Goal: Task Accomplishment & Management: Use online tool/utility

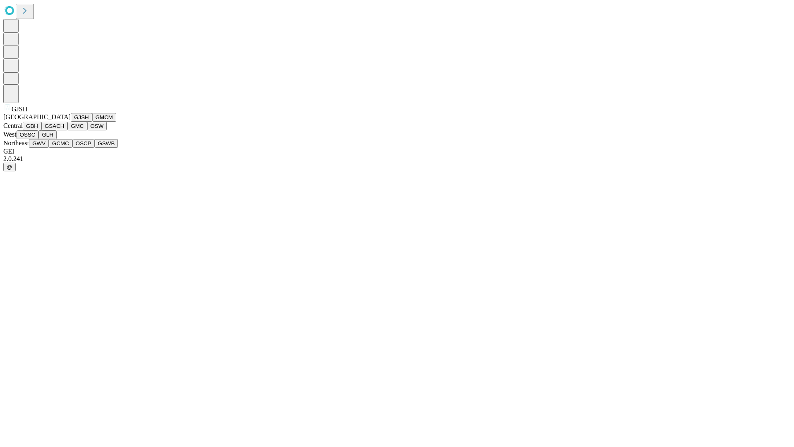
click at [71, 122] on button "GJSH" at bounding box center [82, 117] width 22 height 9
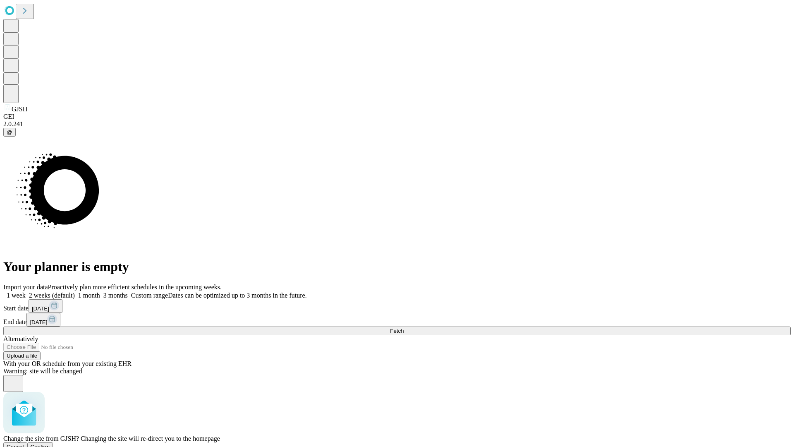
click at [50, 444] on span "Confirm" at bounding box center [40, 447] width 19 height 6
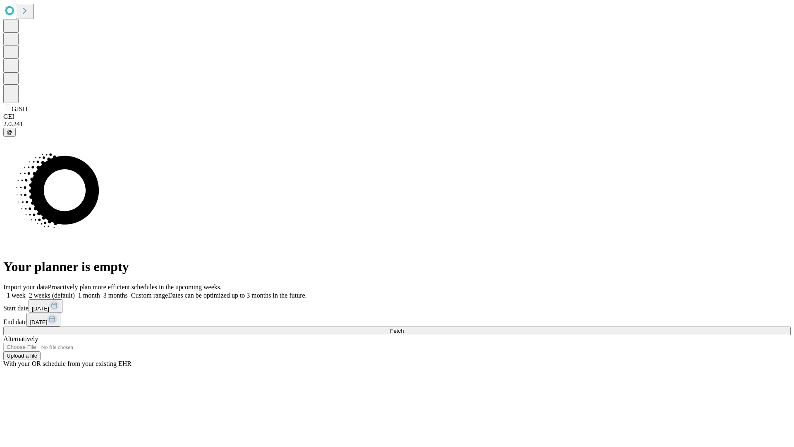
click at [26, 292] on label "1 week" at bounding box center [14, 295] width 22 height 7
click at [404, 328] on span "Fetch" at bounding box center [397, 331] width 14 height 6
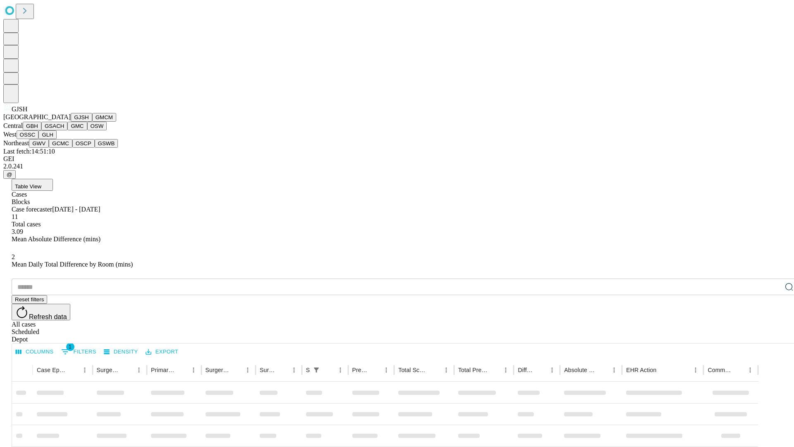
click at [92, 122] on button "GMCM" at bounding box center [104, 117] width 24 height 9
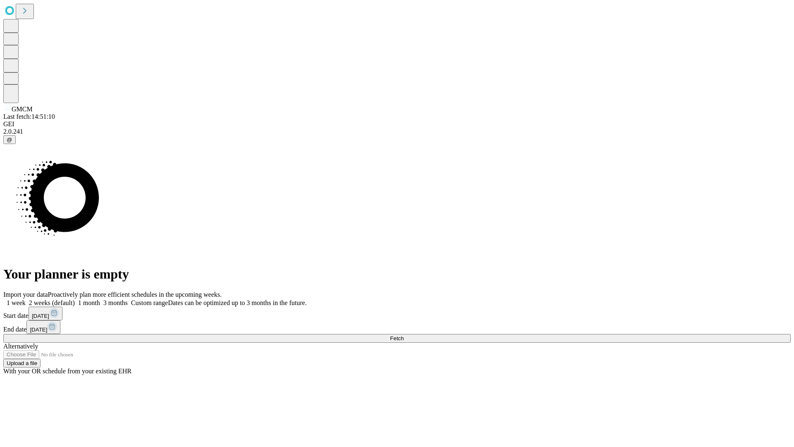
click at [26, 299] on label "1 week" at bounding box center [14, 302] width 22 height 7
click at [404, 335] on span "Fetch" at bounding box center [397, 338] width 14 height 6
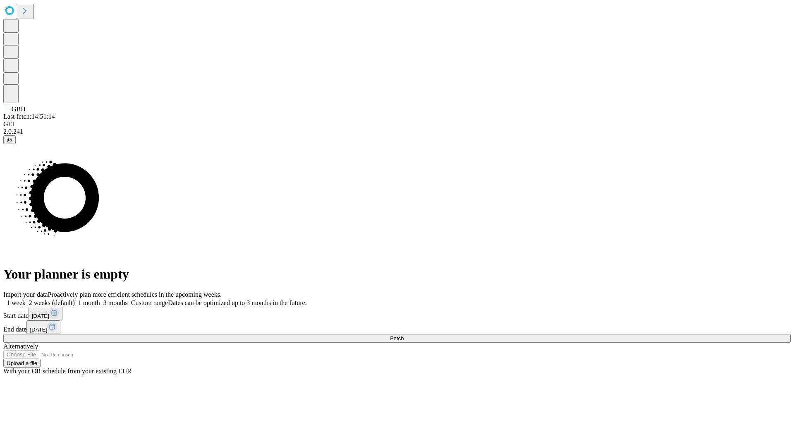
click at [26, 299] on label "1 week" at bounding box center [14, 302] width 22 height 7
click at [404, 335] on span "Fetch" at bounding box center [397, 338] width 14 height 6
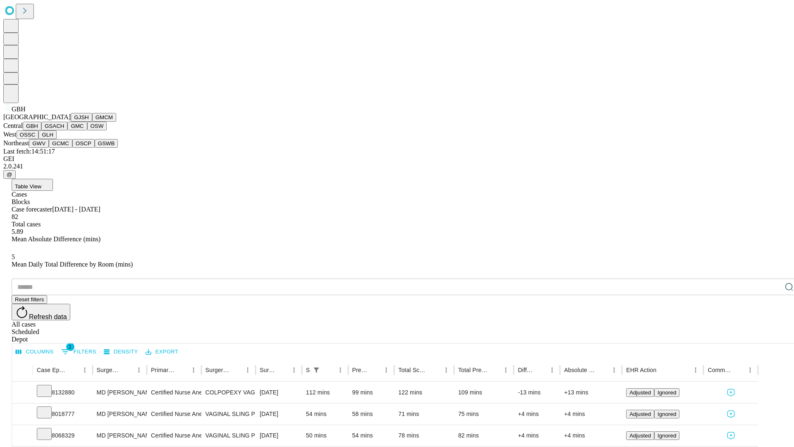
click at [64, 130] on button "GSACH" at bounding box center [54, 126] width 26 height 9
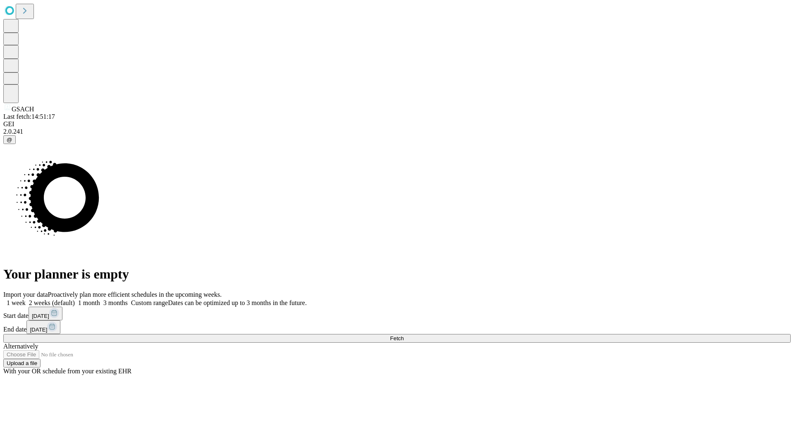
click at [26, 299] on label "1 week" at bounding box center [14, 302] width 22 height 7
click at [404, 335] on span "Fetch" at bounding box center [397, 338] width 14 height 6
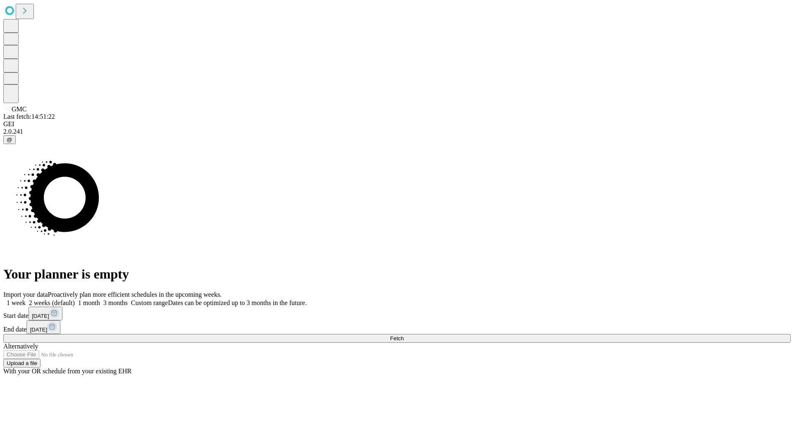
click at [404, 335] on span "Fetch" at bounding box center [397, 338] width 14 height 6
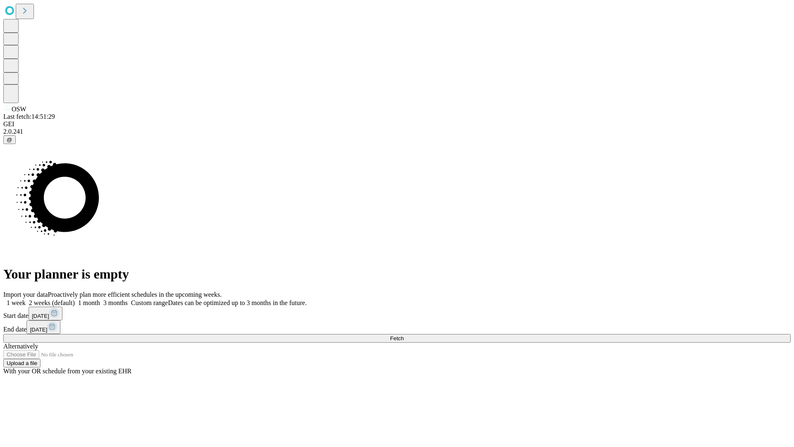
click at [404, 335] on span "Fetch" at bounding box center [397, 338] width 14 height 6
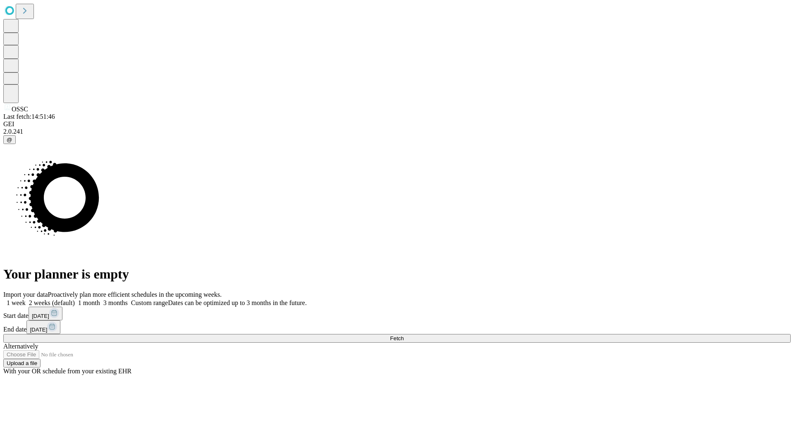
click at [26, 299] on label "1 week" at bounding box center [14, 302] width 22 height 7
click at [404, 335] on span "Fetch" at bounding box center [397, 338] width 14 height 6
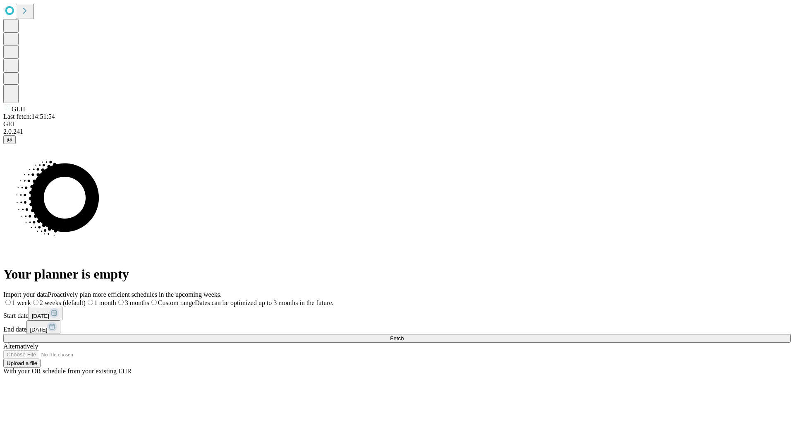
click at [31, 299] on label "1 week" at bounding box center [17, 302] width 28 height 7
click at [404, 335] on span "Fetch" at bounding box center [397, 338] width 14 height 6
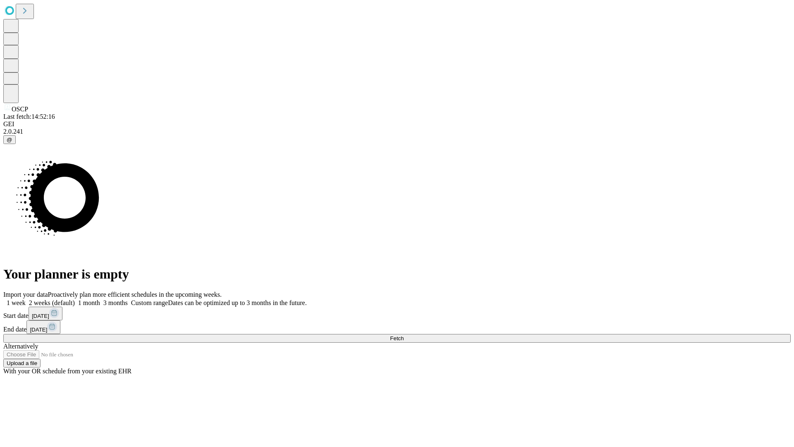
click at [26, 299] on label "1 week" at bounding box center [14, 302] width 22 height 7
click at [404, 335] on span "Fetch" at bounding box center [397, 338] width 14 height 6
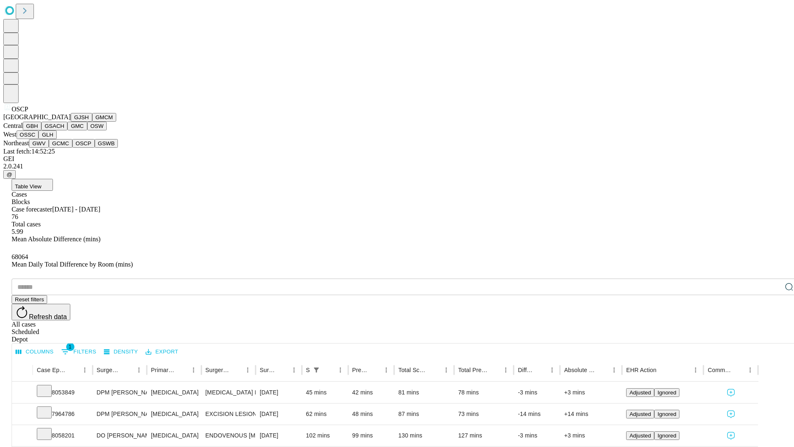
click at [95, 148] on button "GSWB" at bounding box center [107, 143] width 24 height 9
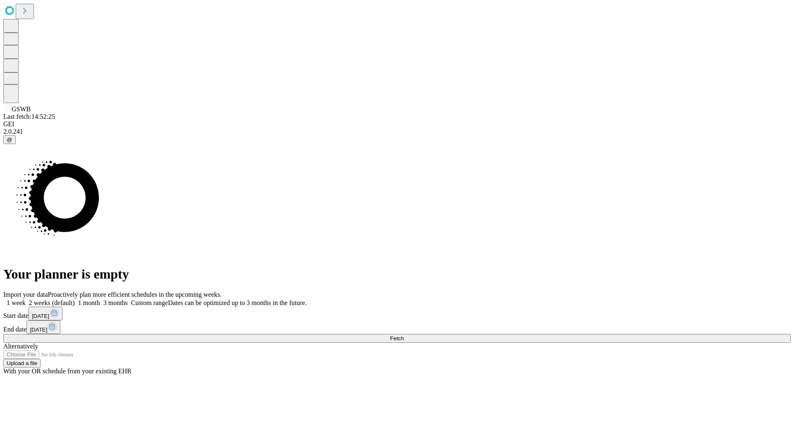
click at [26, 299] on label "1 week" at bounding box center [14, 302] width 22 height 7
click at [404, 335] on span "Fetch" at bounding box center [397, 338] width 14 height 6
